Goal: Task Accomplishment & Management: Manage account settings

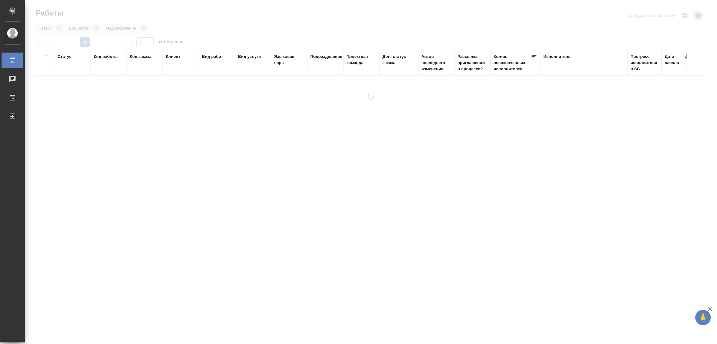
click at [187, 321] on div ".cls-1 fill:#fff; AWATERA [PERSON_NAME] Работы Чаты График Выйти Работы Стандар…" at bounding box center [358, 172] width 717 height 344
click at [288, 140] on div at bounding box center [371, 185] width 692 height 184
click at [182, 113] on div at bounding box center [371, 185] width 692 height 184
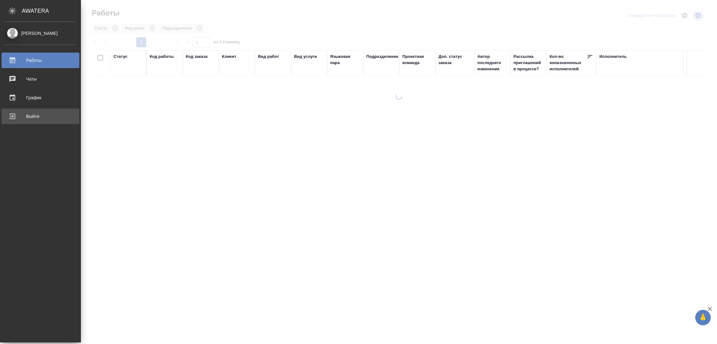
click at [32, 114] on div "Выйти" at bounding box center [41, 116] width 72 height 9
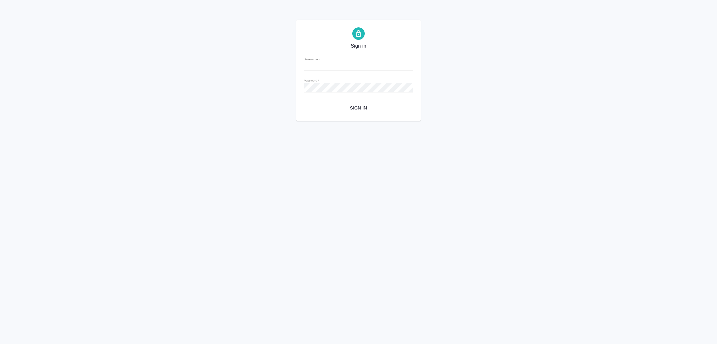
type input "[PERSON_NAME][EMAIL_ADDRESS][PERSON_NAME][DOMAIN_NAME]"
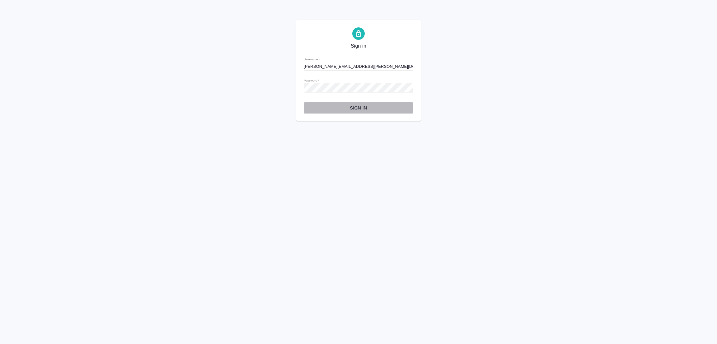
click at [358, 105] on span "Sign in" at bounding box center [359, 108] width 100 height 8
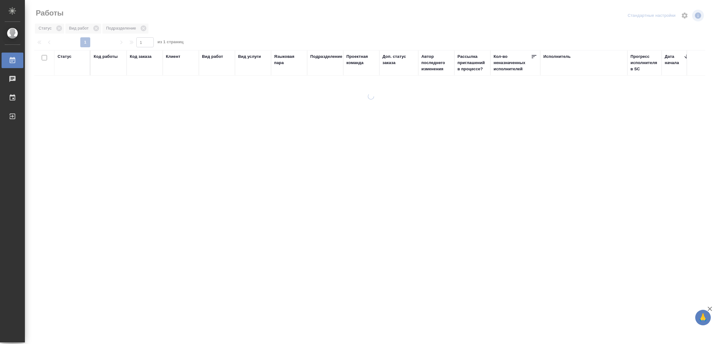
click at [117, 323] on div ".cls-1 fill:#fff; AWATERA [PERSON_NAME] Работы Чаты График Выйти Работы Стандар…" at bounding box center [358, 172] width 717 height 344
